Goal: Book appointment/travel/reservation

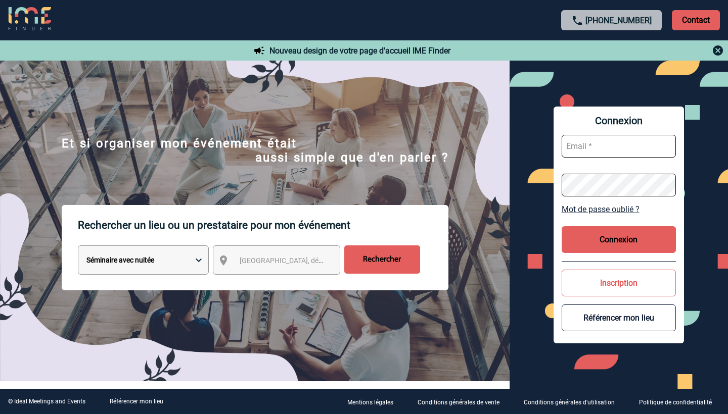
select select "2"
click at [273, 261] on span "[GEOGRAPHIC_DATA], département, région..." at bounding box center [310, 261] width 140 height 8
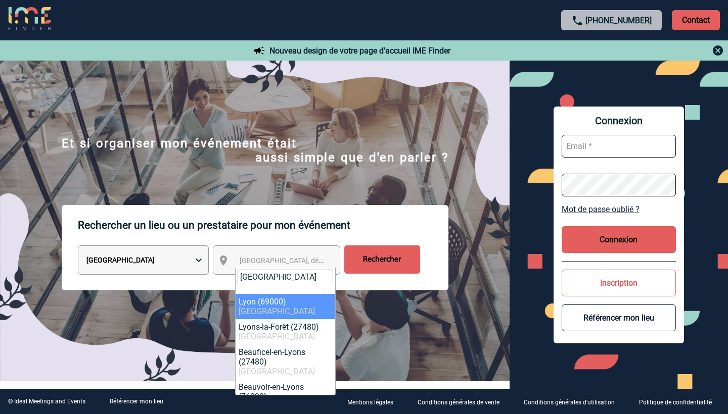
type input "[GEOGRAPHIC_DATA]"
select select "36544"
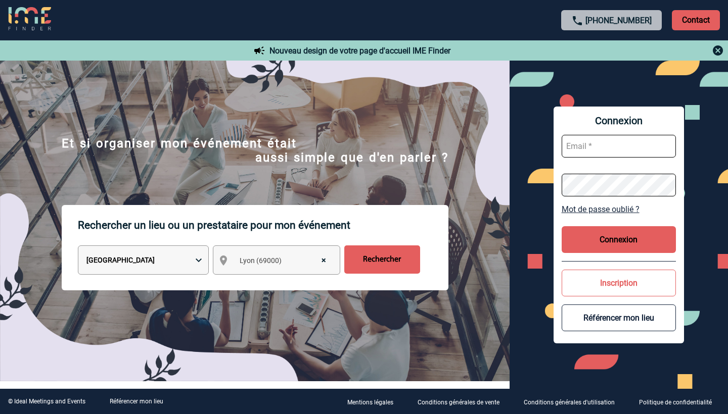
click at [397, 253] on input "Rechercher" at bounding box center [382, 260] width 76 height 28
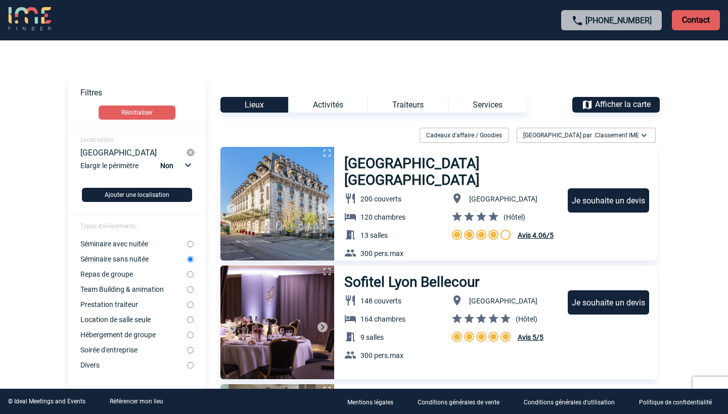
click at [618, 108] on span "Afficher la carte" at bounding box center [623, 105] width 56 height 10
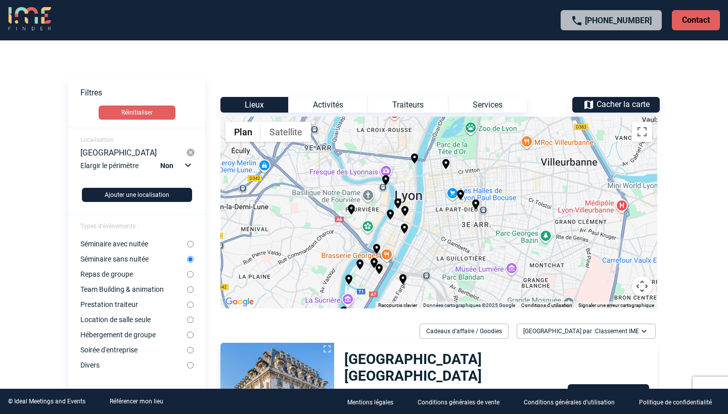
drag, startPoint x: 487, startPoint y: 196, endPoint x: 448, endPoint y: 212, distance: 42.4
click at [448, 212] on div "Pour activer le glissement avec le clavier, appuyez sur Alt+Entrée. Une fois ce…" at bounding box center [438, 213] width 437 height 192
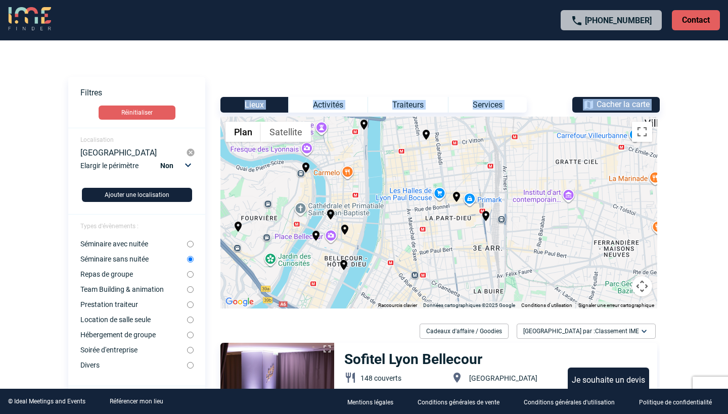
drag, startPoint x: 427, startPoint y: 213, endPoint x: 446, endPoint y: 262, distance: 53.3
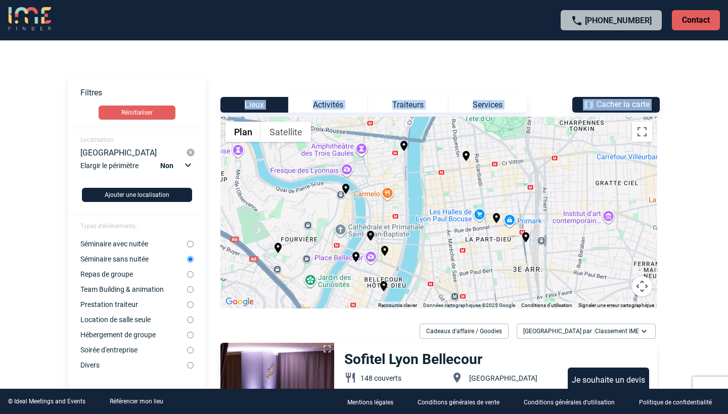
drag, startPoint x: 421, startPoint y: 228, endPoint x: 462, endPoint y: 250, distance: 46.8
click at [462, 250] on div "Pour activer le glissement avec le clavier, appuyez sur Alt+Entrée. Une fois ce…" at bounding box center [438, 213] width 437 height 192
